Goal: Find specific fact: Find contact information

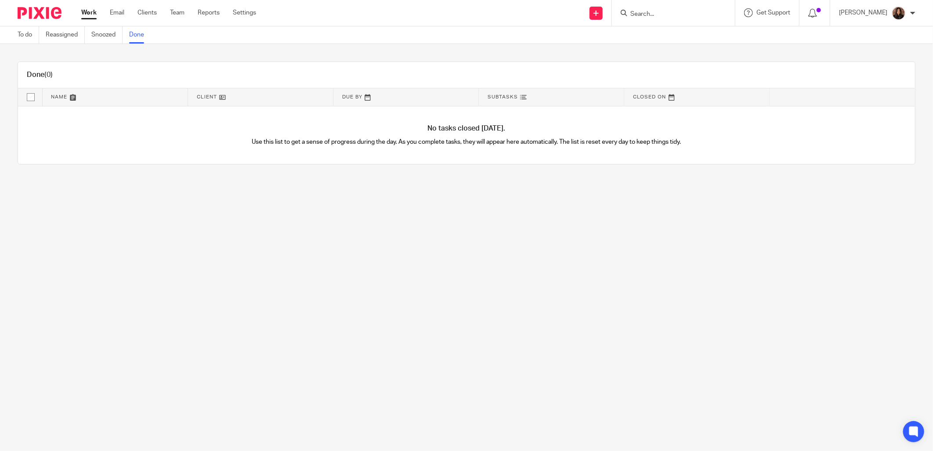
click at [659, 14] on input "Search" at bounding box center [668, 15] width 79 height 8
type input "venyu"
click at [680, 47] on link at bounding box center [684, 47] width 115 height 13
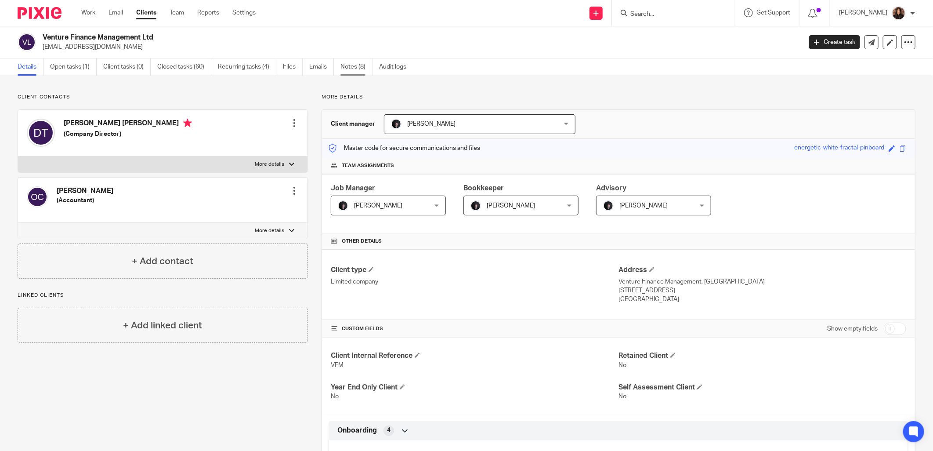
click at [345, 62] on link "Notes (8)" at bounding box center [356, 66] width 32 height 17
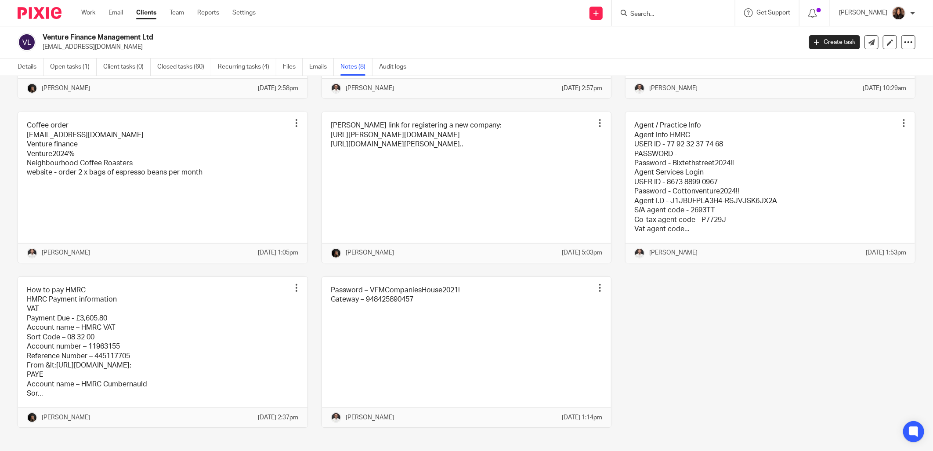
scroll to position [162, 0]
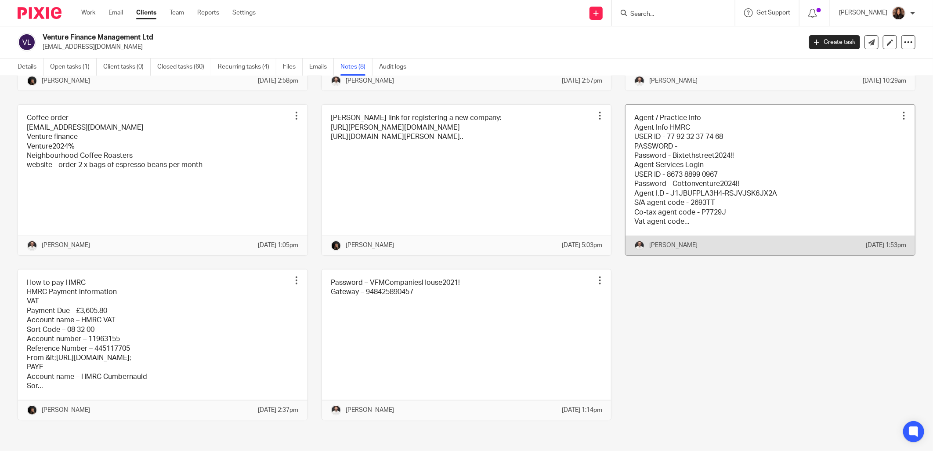
click at [642, 184] on link at bounding box center [769, 180] width 289 height 150
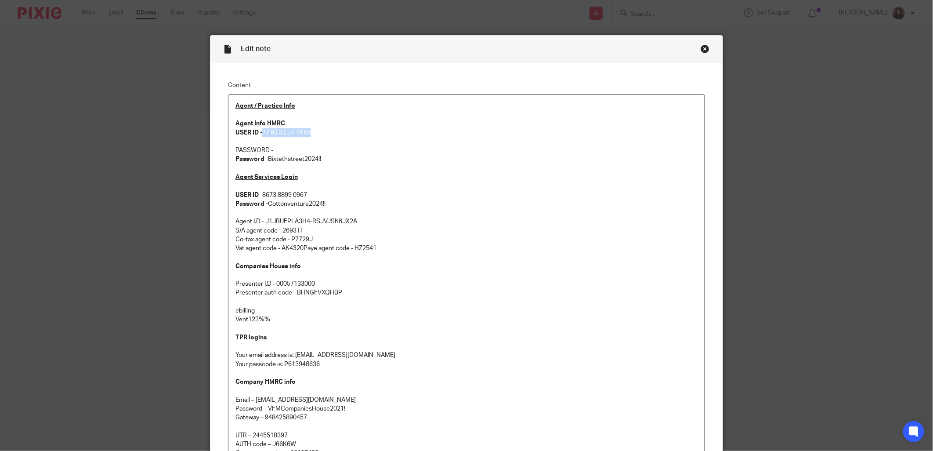
drag, startPoint x: 319, startPoint y: 130, endPoint x: 261, endPoint y: 132, distance: 58.4
click at [261, 132] on p "Agent Info HMRC USER ID - 77 92 32 37 74 68" at bounding box center [466, 128] width 462 height 18
copy p "77 92 32 37 74 68"
drag, startPoint x: 331, startPoint y: 155, endPoint x: 266, endPoint y: 158, distance: 65.0
click at [266, 158] on p "Password - Bixtethstreet2024!!" at bounding box center [466, 159] width 462 height 9
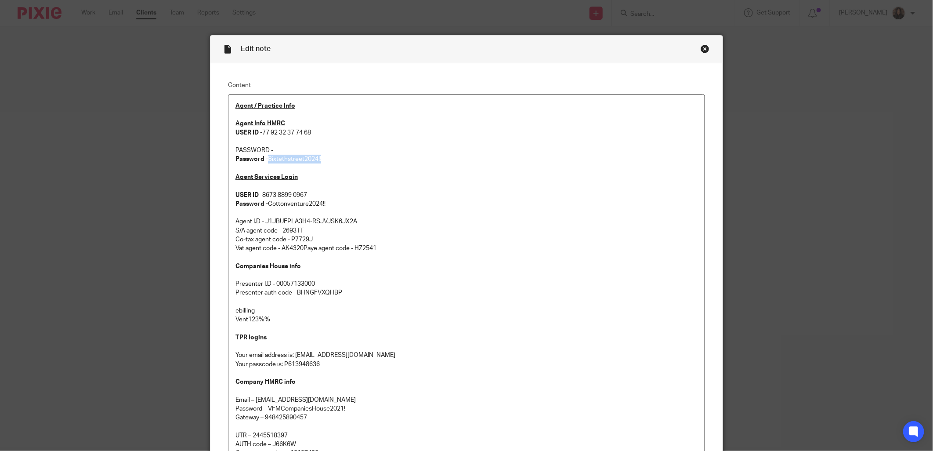
copy p "Bixtethstreet2024!!"
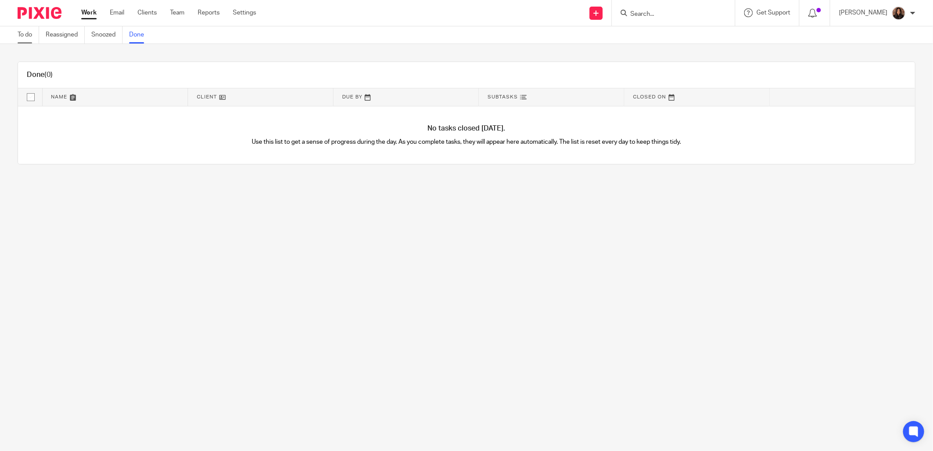
click at [21, 36] on link "To do" at bounding box center [29, 34] width 22 height 17
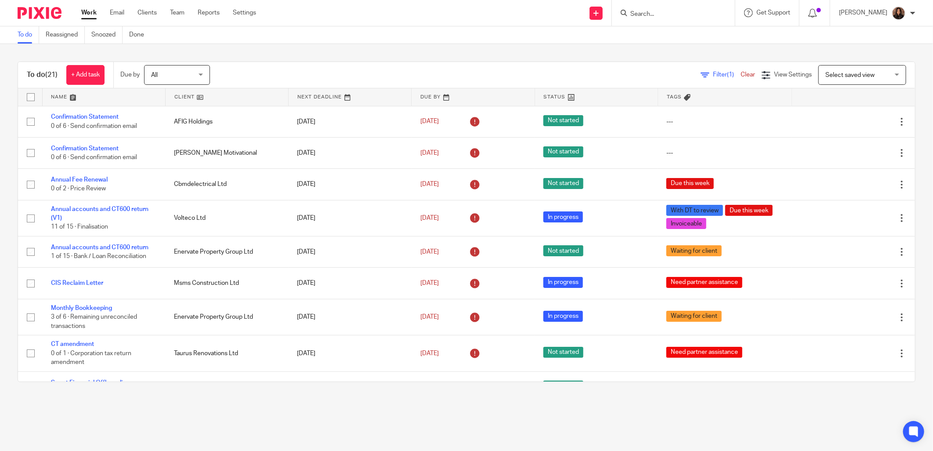
click at [118, 98] on link at bounding box center [104, 97] width 123 height 18
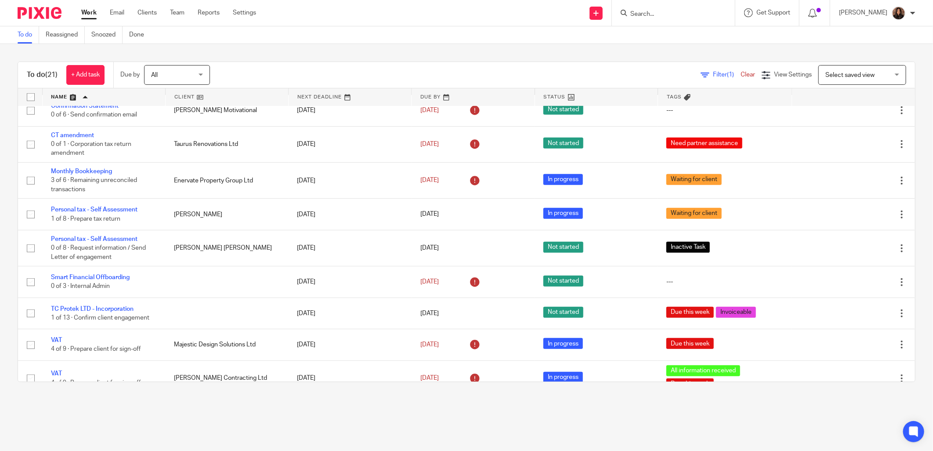
scroll to position [325, 0]
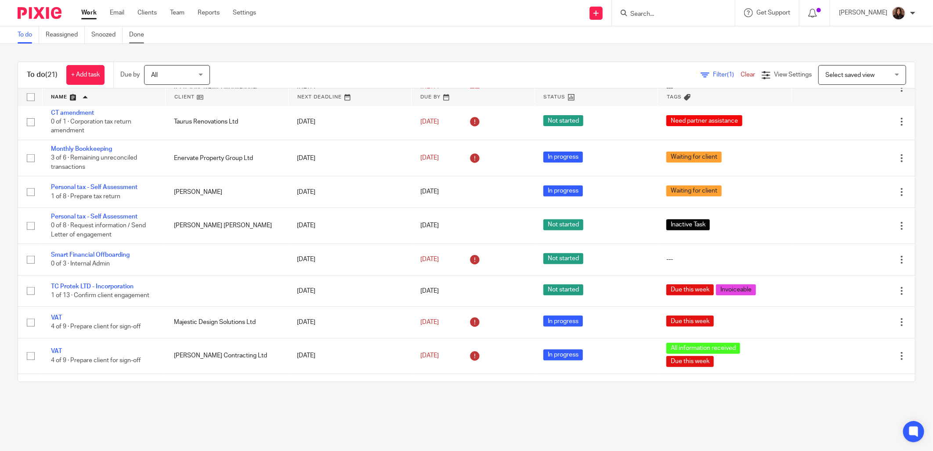
click at [144, 29] on link "Done" at bounding box center [140, 34] width 22 height 17
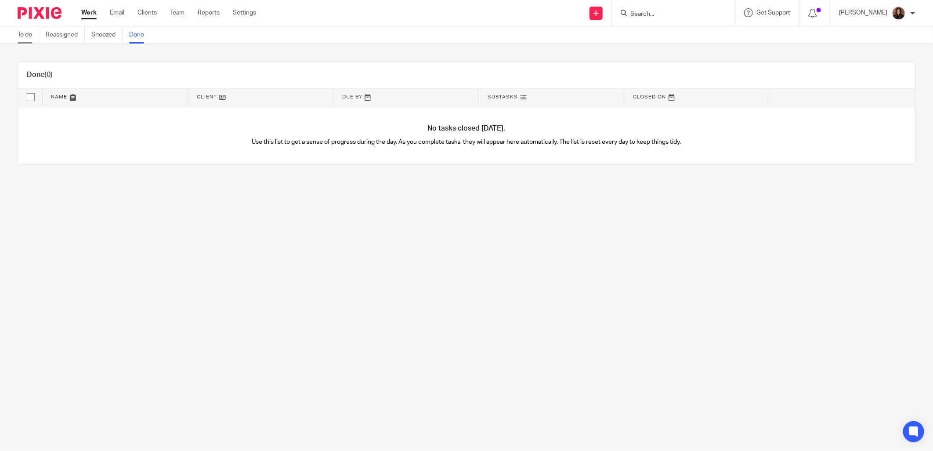
click at [32, 36] on link "To do" at bounding box center [29, 34] width 22 height 17
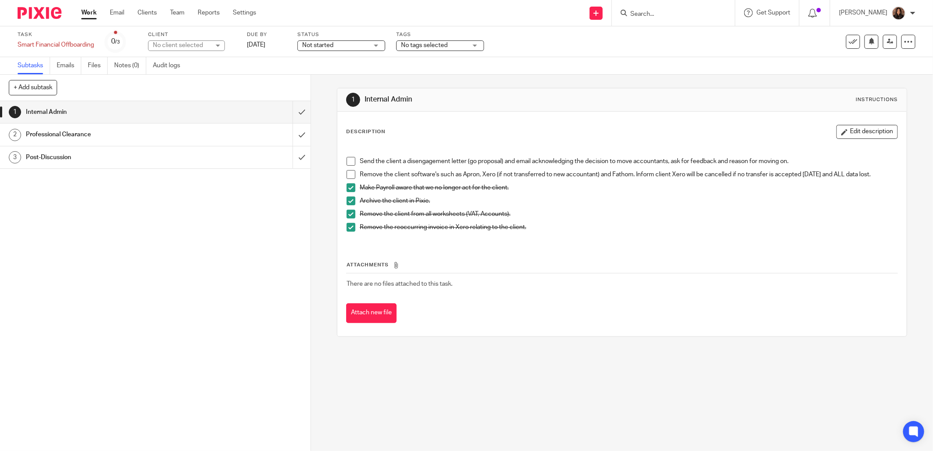
click at [242, 130] on div "Professional Clearance" at bounding box center [155, 134] width 258 height 13
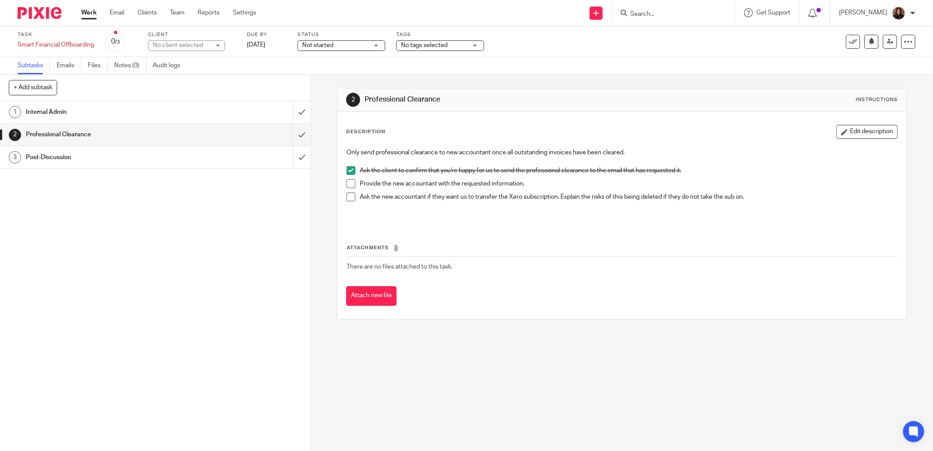
click at [347, 183] on span at bounding box center [350, 183] width 9 height 9
click at [90, 7] on div "Work Email Clients Team Reports Settings Work Email Clients Team Reports Settin…" at bounding box center [170, 13] width 197 height 26
click at [89, 7] on div "Work Email Clients Team Reports Settings Work Email Clients Team Reports Settin…" at bounding box center [170, 13] width 197 height 26
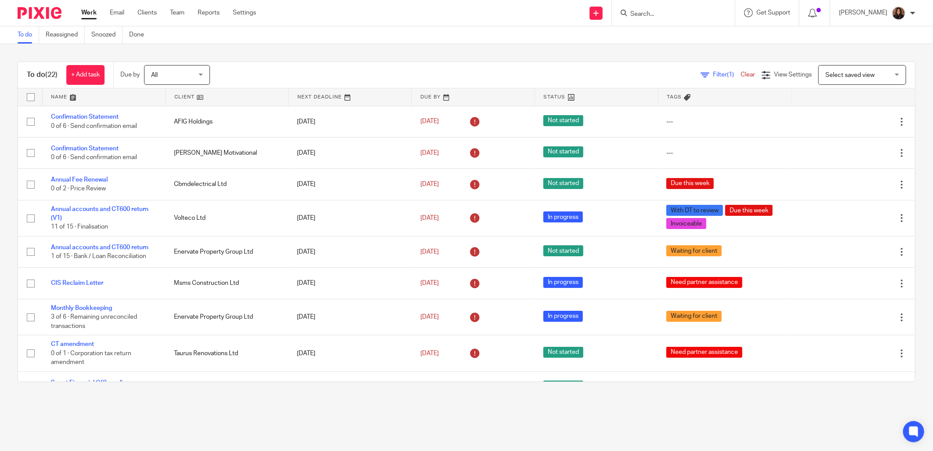
click at [105, 97] on link at bounding box center [104, 97] width 123 height 18
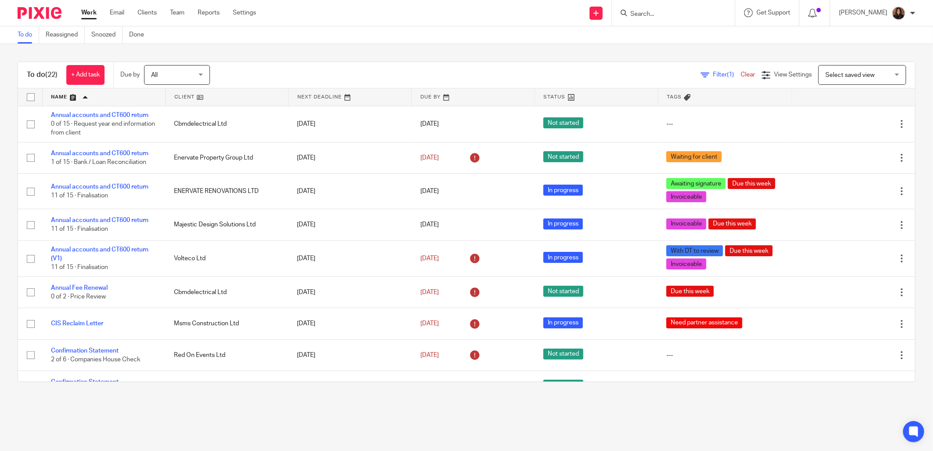
click at [650, 13] on input "Search" at bounding box center [668, 15] width 79 height 8
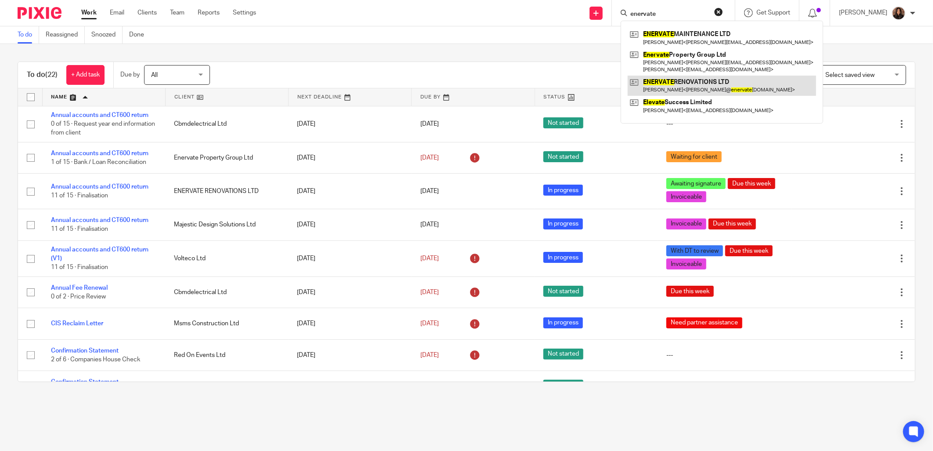
type input "enervate"
click at [720, 80] on link at bounding box center [721, 86] width 188 height 20
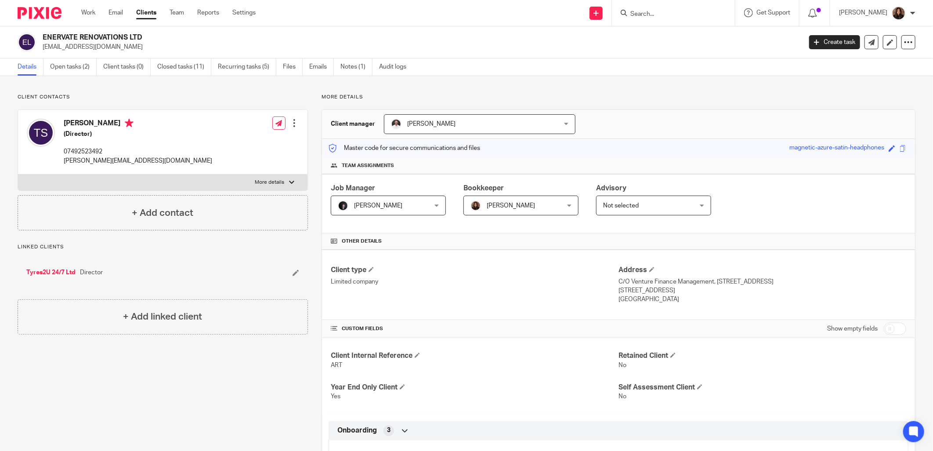
click at [173, 177] on label "More details" at bounding box center [162, 182] width 289 height 16
click at [18, 174] on input "More details" at bounding box center [18, 174] width 0 height 0
checkbox input "true"
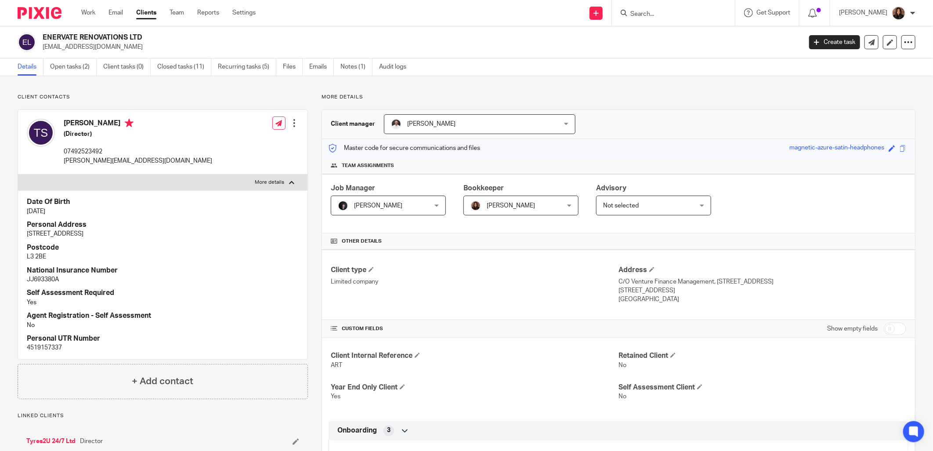
click at [639, 15] on input "Search" at bounding box center [668, 15] width 79 height 8
drag, startPoint x: 107, startPoint y: 45, endPoint x: 41, endPoint y: 45, distance: 65.4
click at [41, 45] on div "ENERVATE RENOVATIONS LTD tpsmith210@gmail.com" at bounding box center [407, 42] width 778 height 18
copy p "[EMAIL_ADDRESS][DOMAIN_NAME]"
